Goal: Task Accomplishment & Management: Use online tool/utility

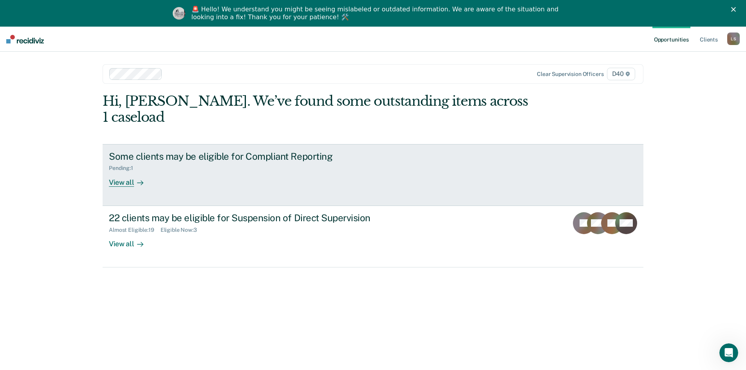
click at [452, 171] on link "Some clients may be eligible for Compliant Reporting Pending : 1 View all" at bounding box center [373, 175] width 541 height 62
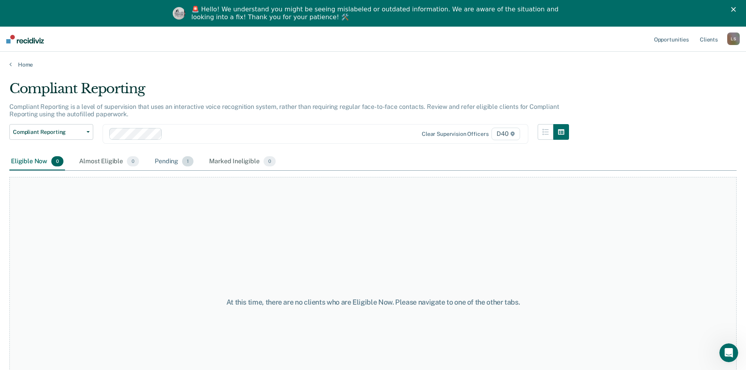
click at [184, 168] on div "Pending 1" at bounding box center [174, 161] width 42 height 17
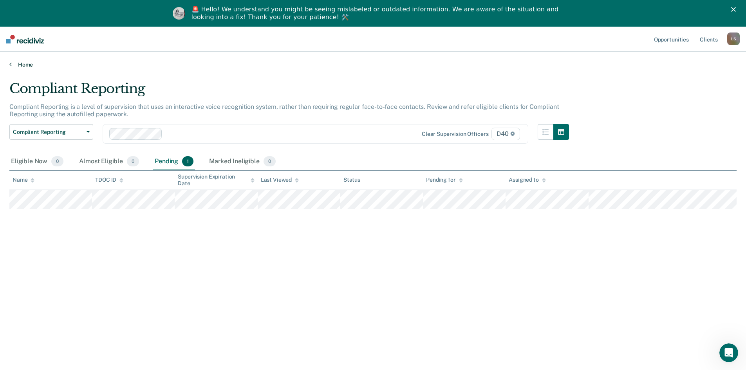
click at [19, 66] on link "Home" at bounding box center [372, 64] width 727 height 7
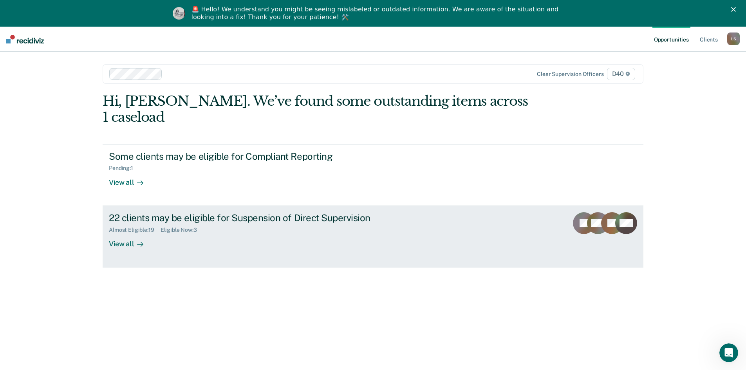
click at [182, 220] on div "22 clients may be eligible for Suspension of Direct Supervision Almost Eligible…" at bounding box center [256, 230] width 294 height 36
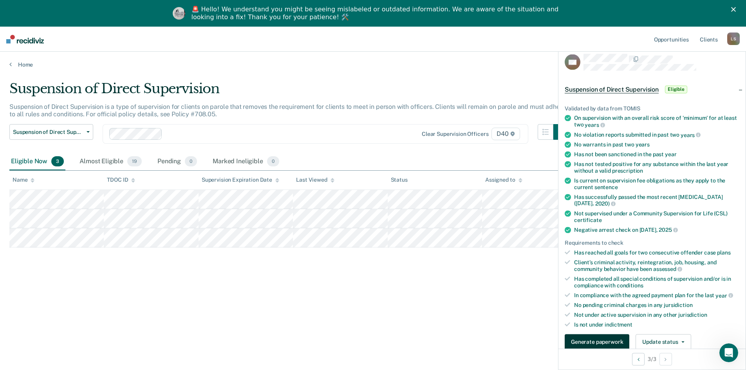
click at [610, 343] on button "Generate paperwork" at bounding box center [597, 342] width 65 height 16
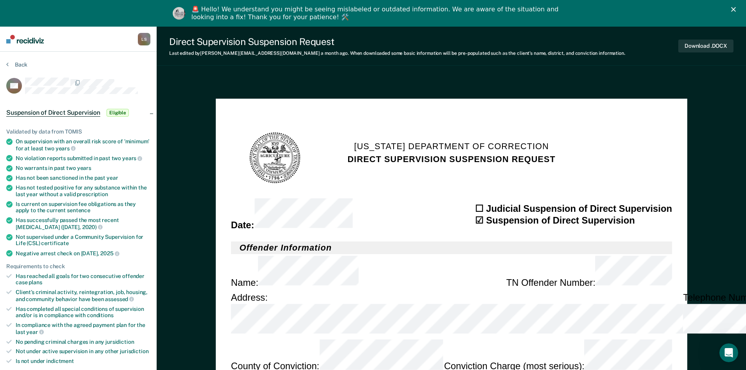
scroll to position [196, 0]
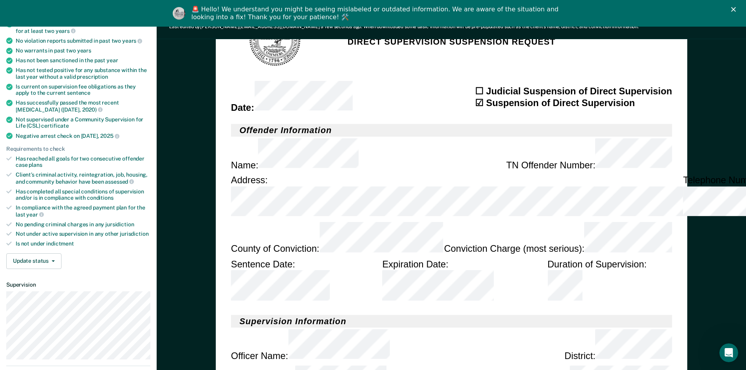
scroll to position [313, 0]
